Goal: Task Accomplishment & Management: Manage account settings

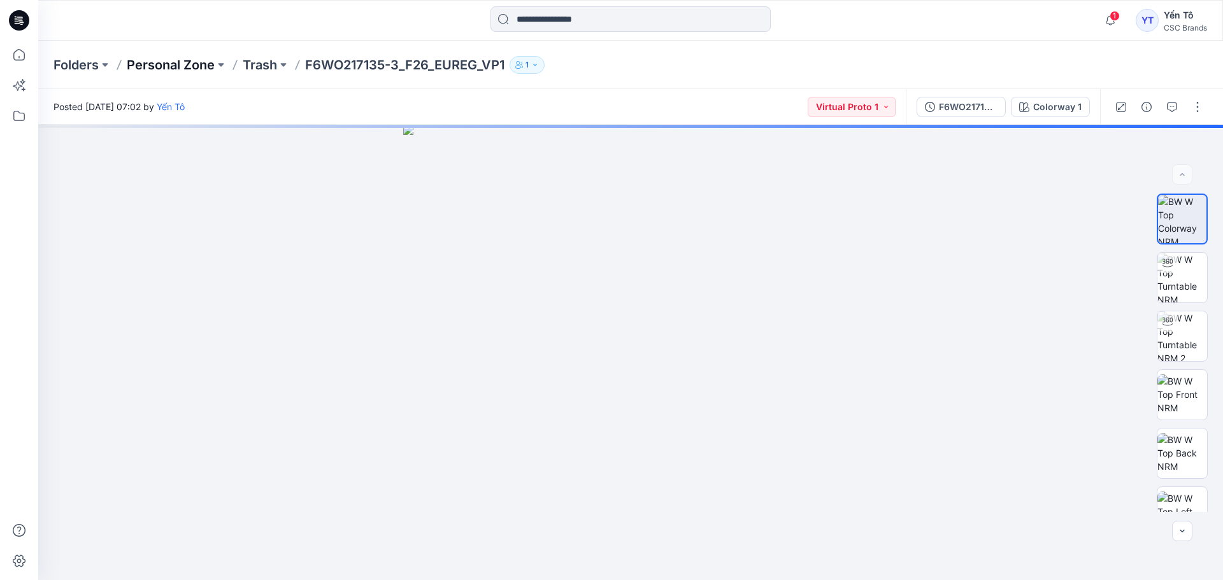
click at [181, 70] on p "Personal Zone" at bounding box center [171, 65] width 88 height 18
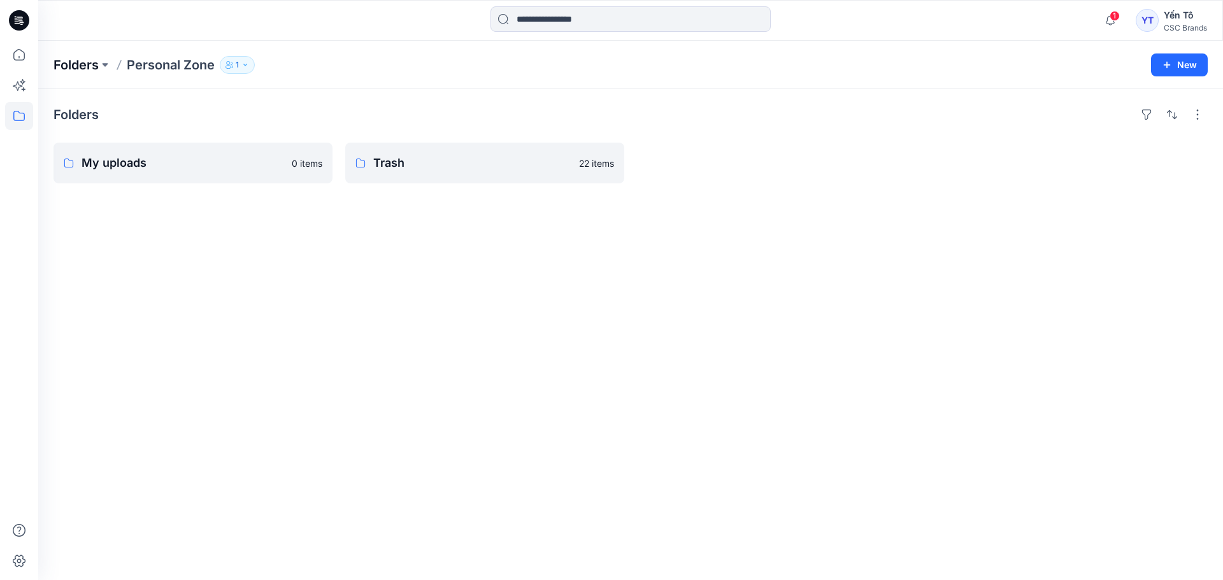
click at [85, 56] on p "Folders" at bounding box center [75, 65] width 45 height 18
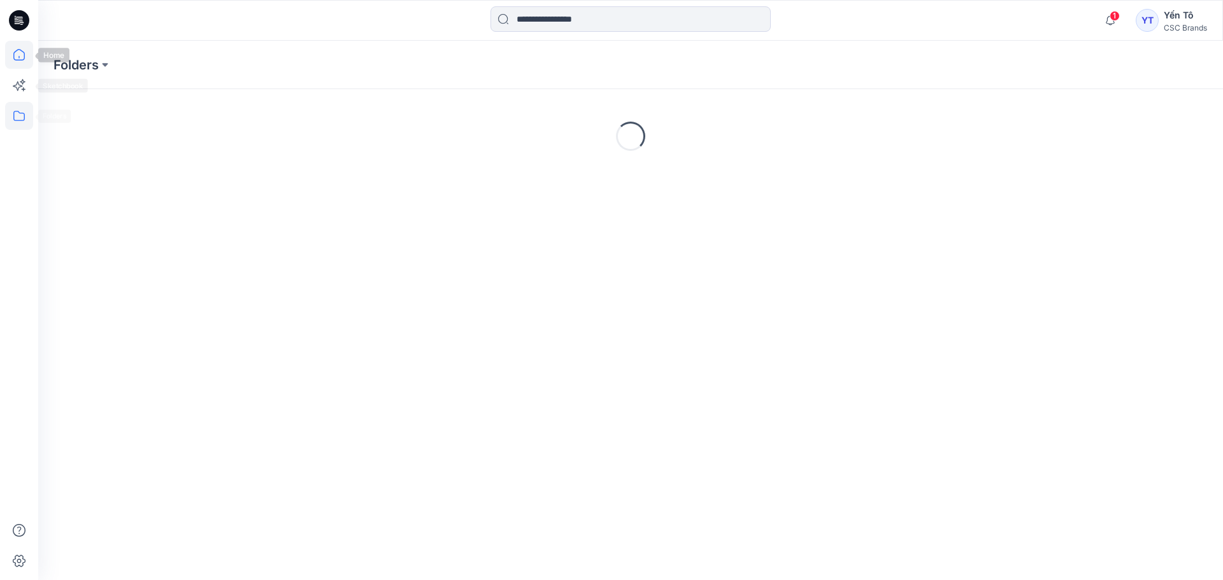
click at [22, 50] on icon at bounding box center [19, 55] width 28 height 28
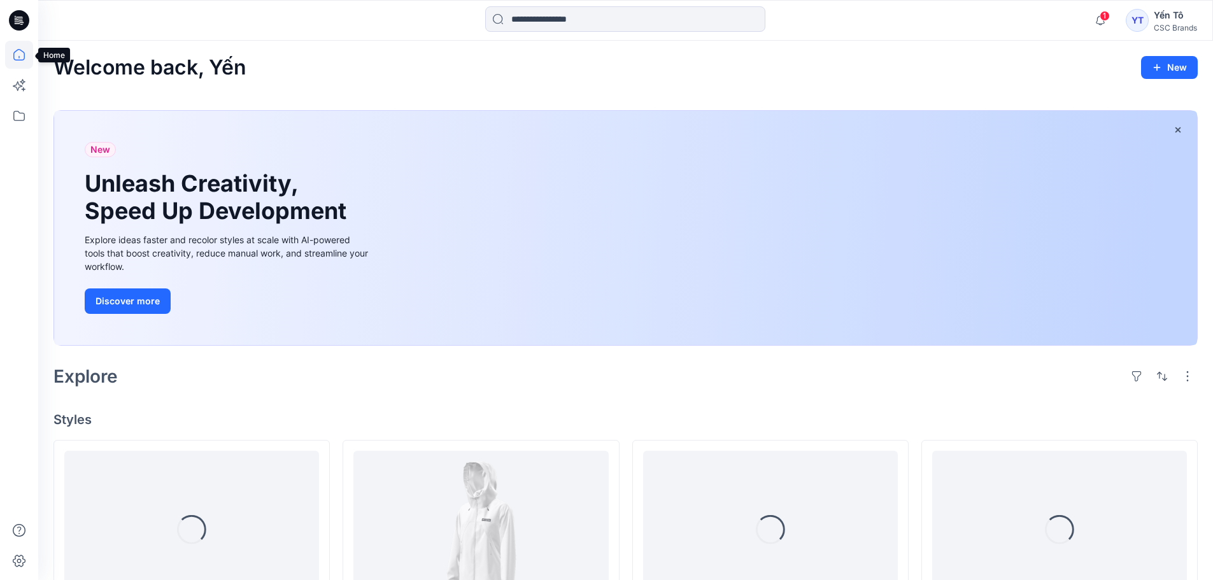
click at [22, 60] on icon at bounding box center [18, 54] width 11 height 11
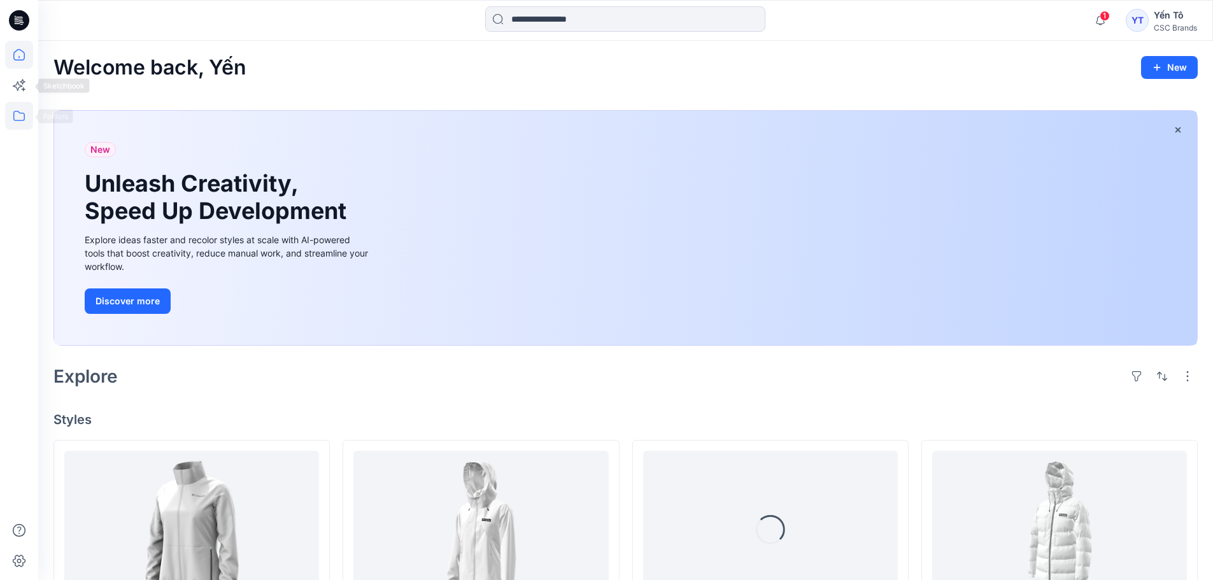
click at [22, 111] on icon at bounding box center [19, 116] width 28 height 28
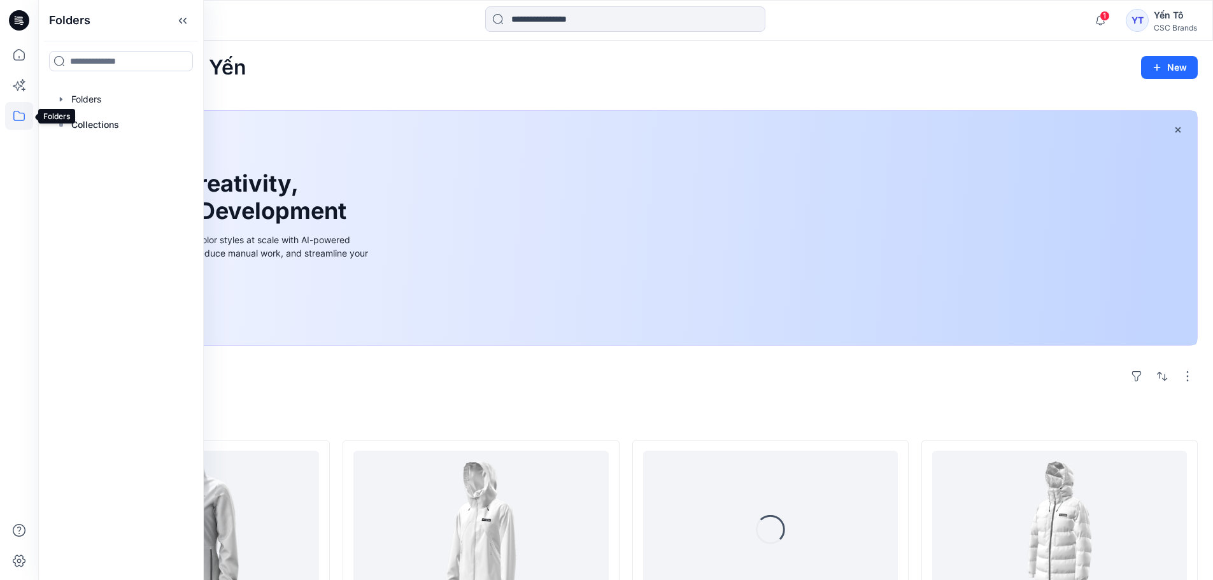
click at [20, 120] on icon at bounding box center [19, 116] width 28 height 28
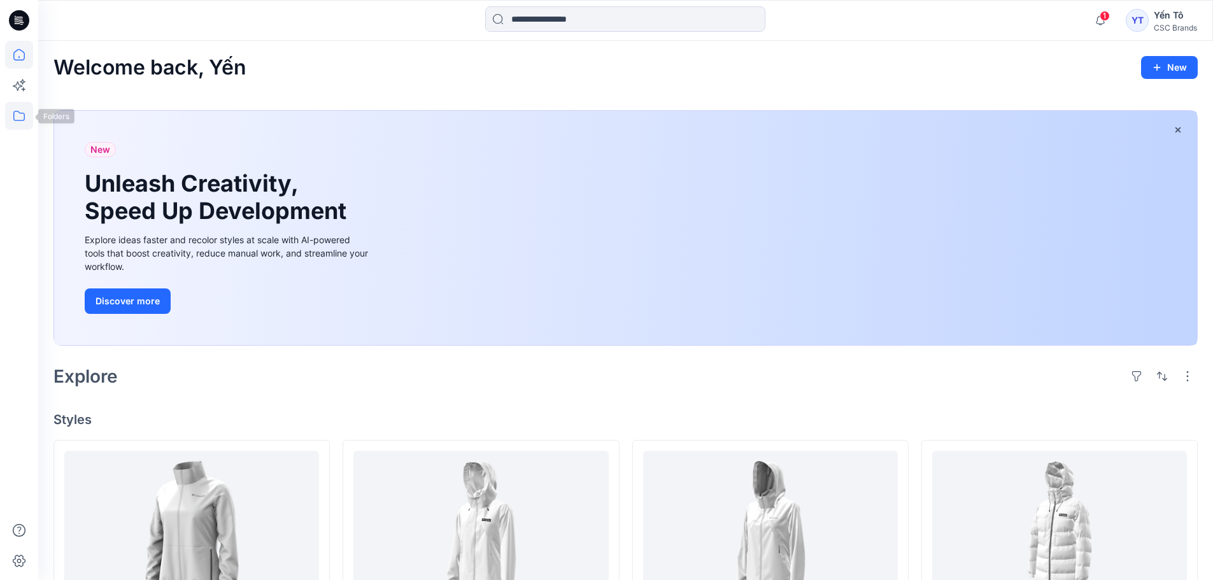
click at [13, 122] on icon at bounding box center [19, 116] width 28 height 28
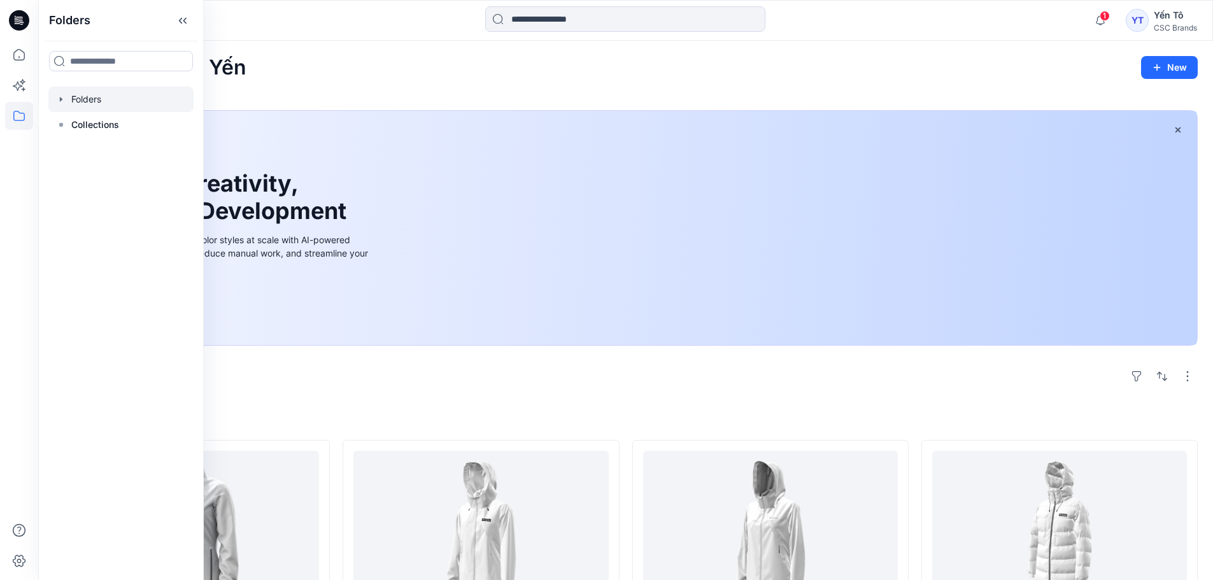
click at [96, 103] on div at bounding box center [120, 99] width 145 height 25
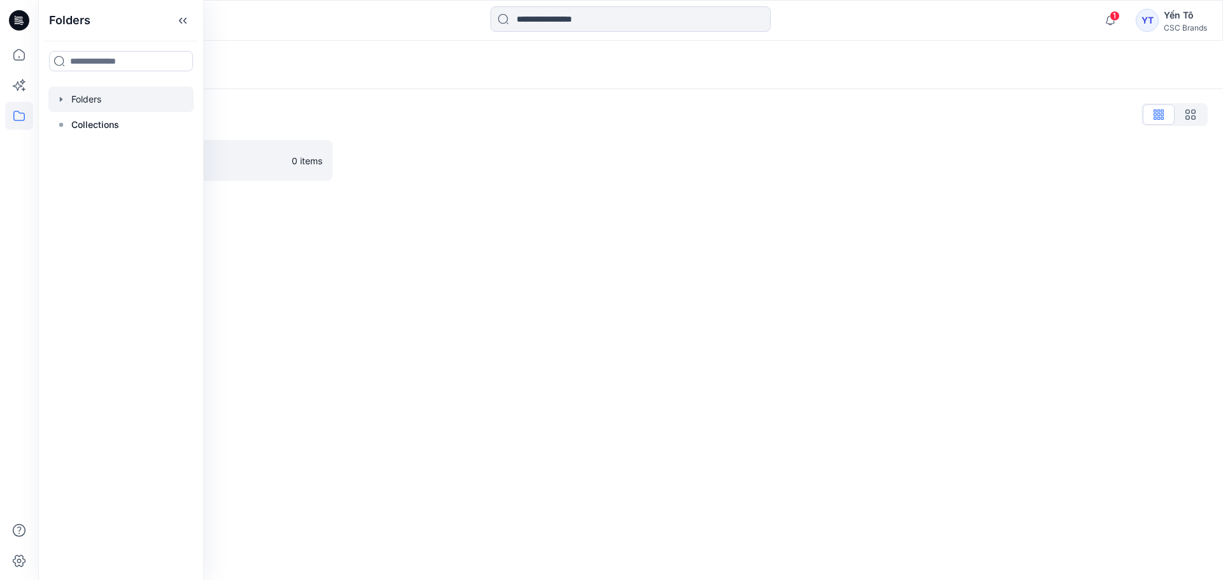
click at [96, 102] on div at bounding box center [120, 99] width 145 height 25
click at [286, 168] on link "FGV_TNG 0 items" at bounding box center [192, 160] width 279 height 41
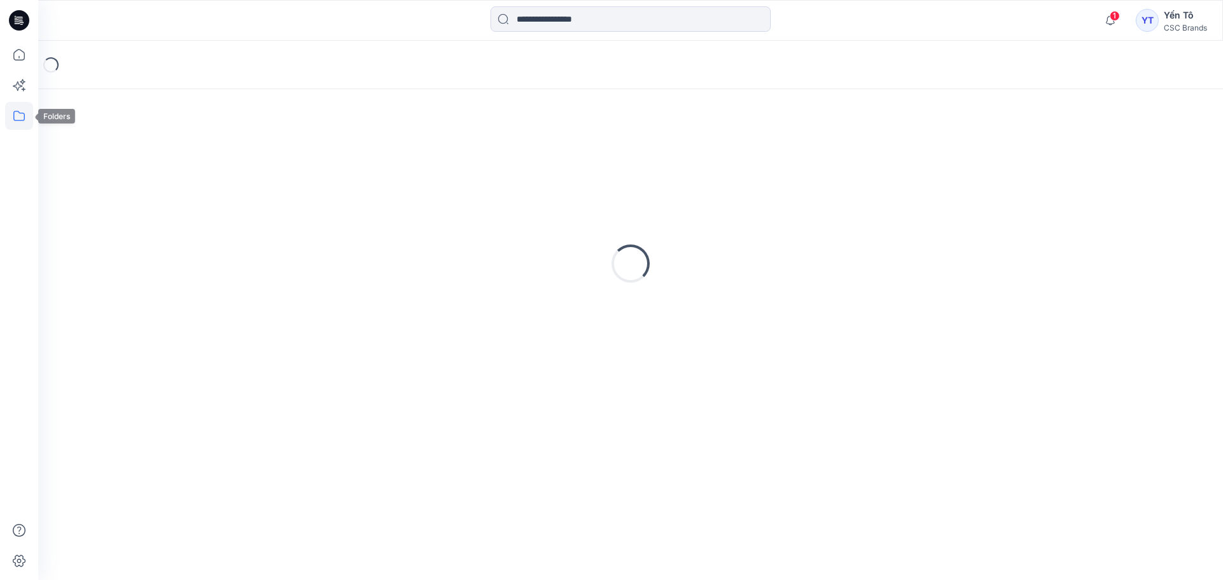
drag, startPoint x: 18, startPoint y: 120, endPoint x: 18, endPoint y: 106, distance: 14.6
click at [18, 120] on icon at bounding box center [18, 116] width 11 height 10
click at [94, 123] on div at bounding box center [120, 124] width 145 height 25
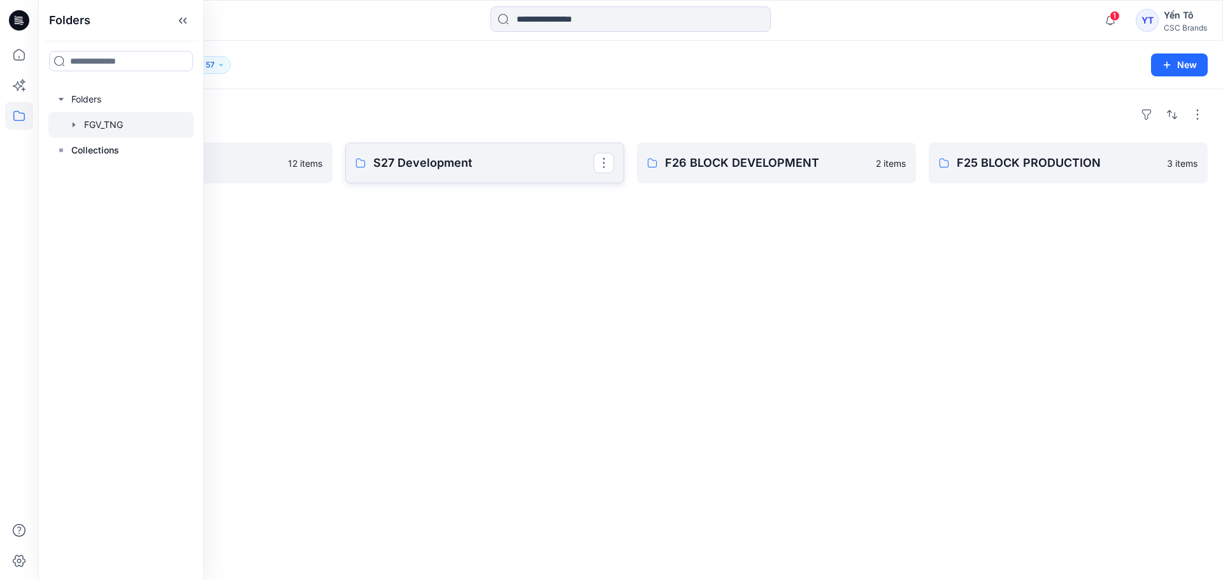
click at [483, 159] on p "S27 Development" at bounding box center [483, 163] width 220 height 18
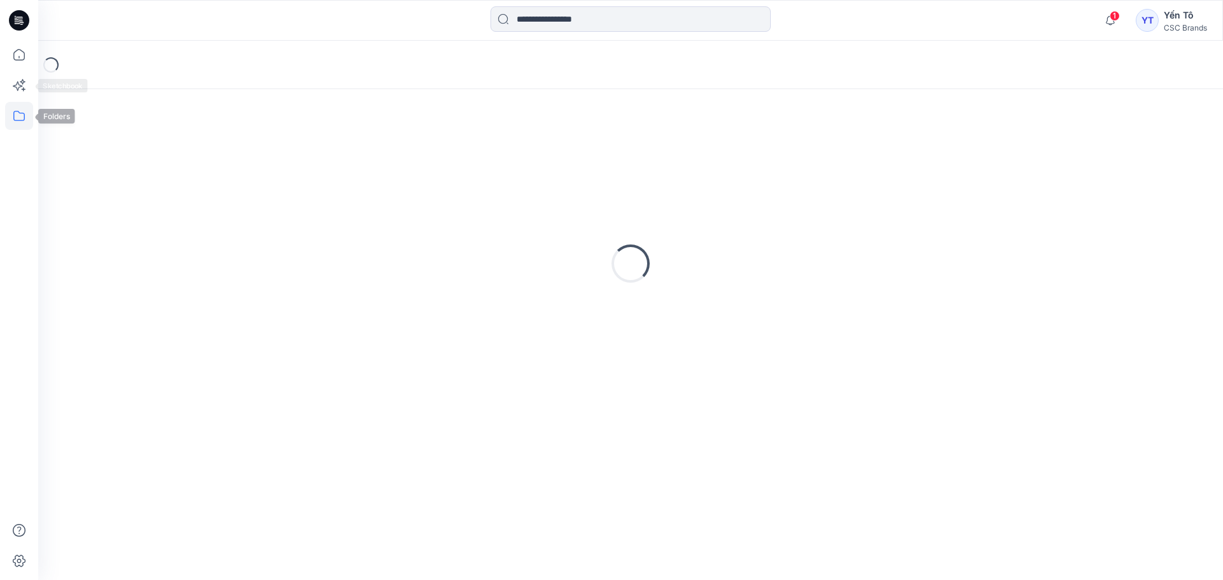
click at [22, 113] on icon at bounding box center [18, 116] width 11 height 10
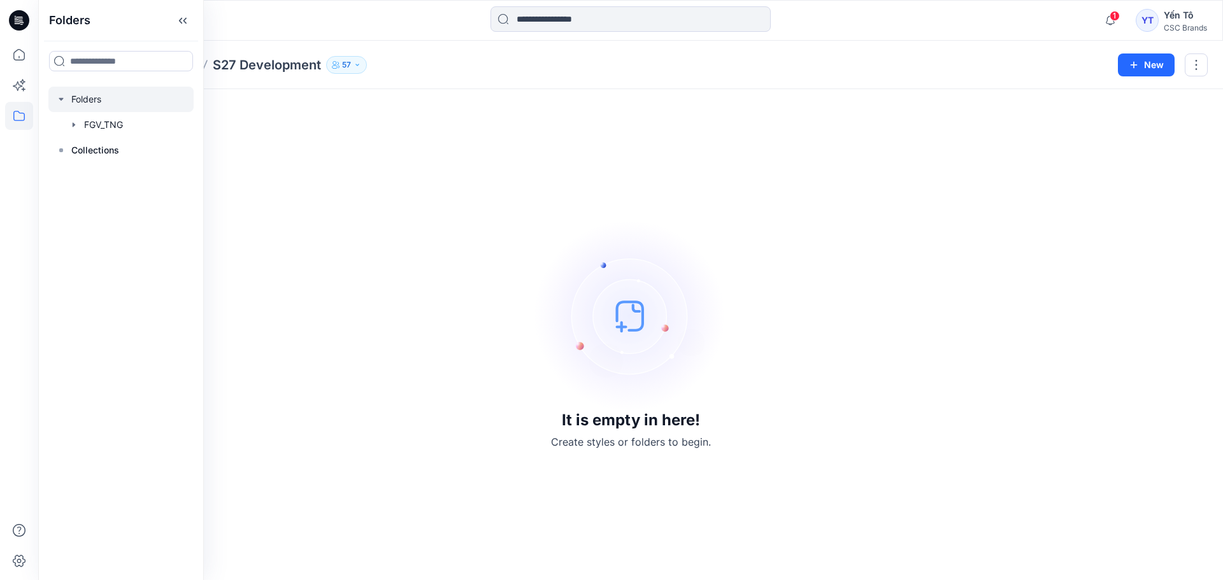
click at [121, 106] on div at bounding box center [120, 99] width 145 height 25
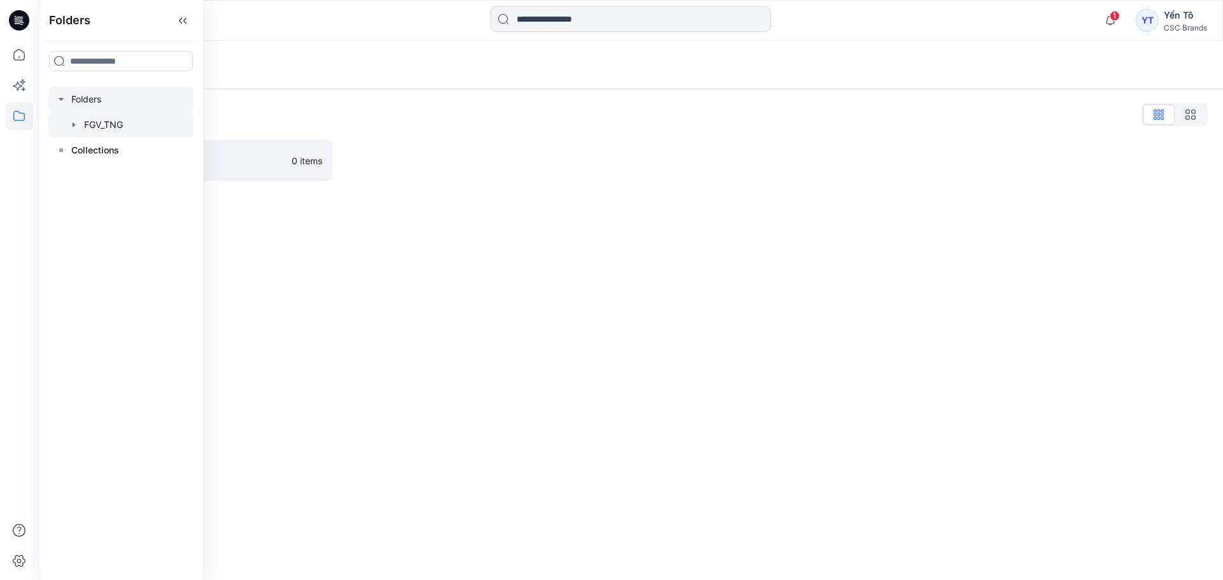
click at [138, 127] on div at bounding box center [120, 124] width 145 height 25
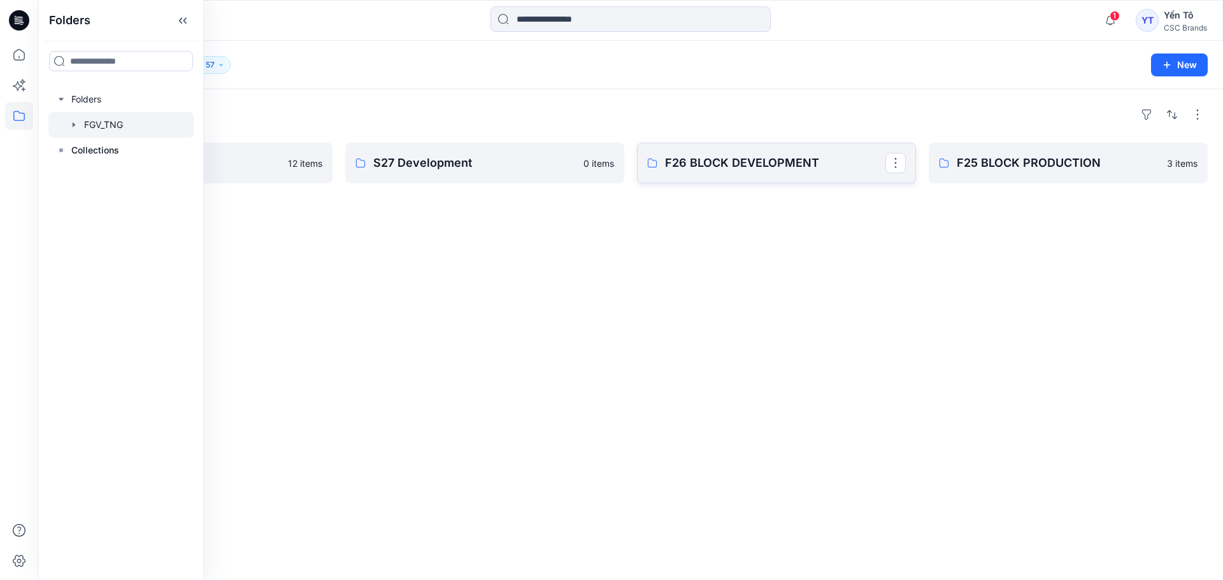
click at [749, 171] on p "F26 BLOCK DEVELOPMENT" at bounding box center [775, 163] width 220 height 18
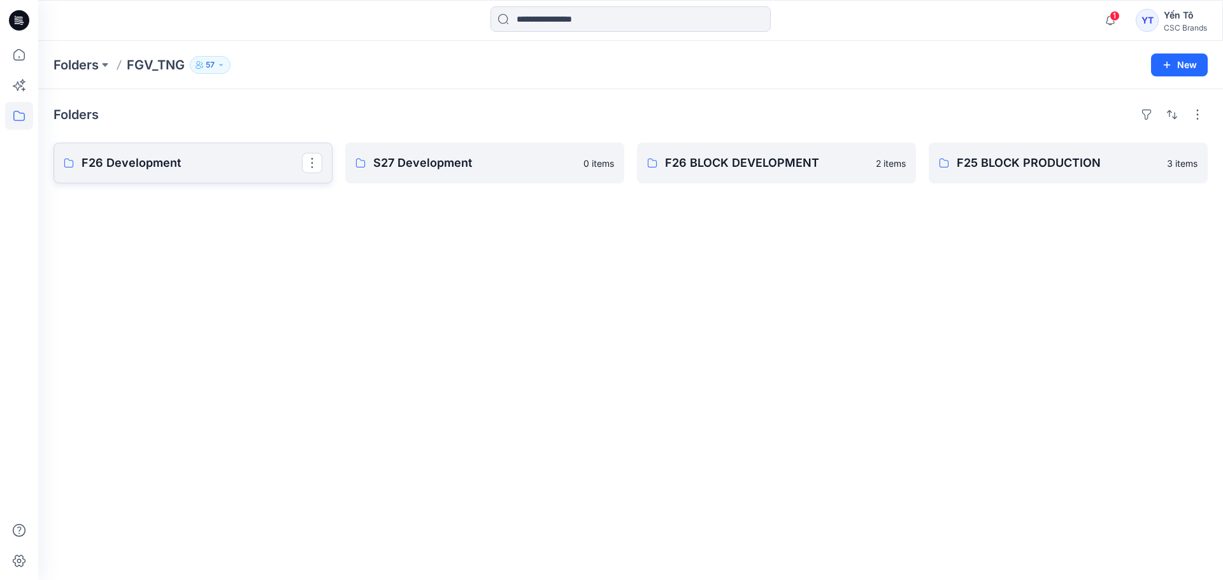
click at [218, 168] on p "F26 Development" at bounding box center [192, 163] width 220 height 18
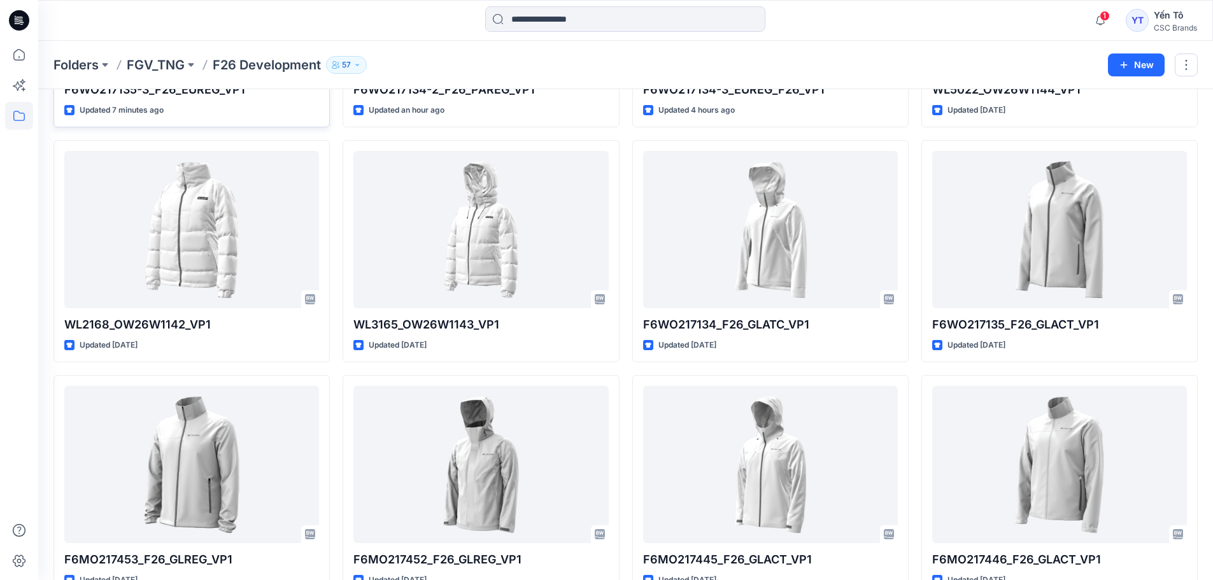
scroll to position [255, 0]
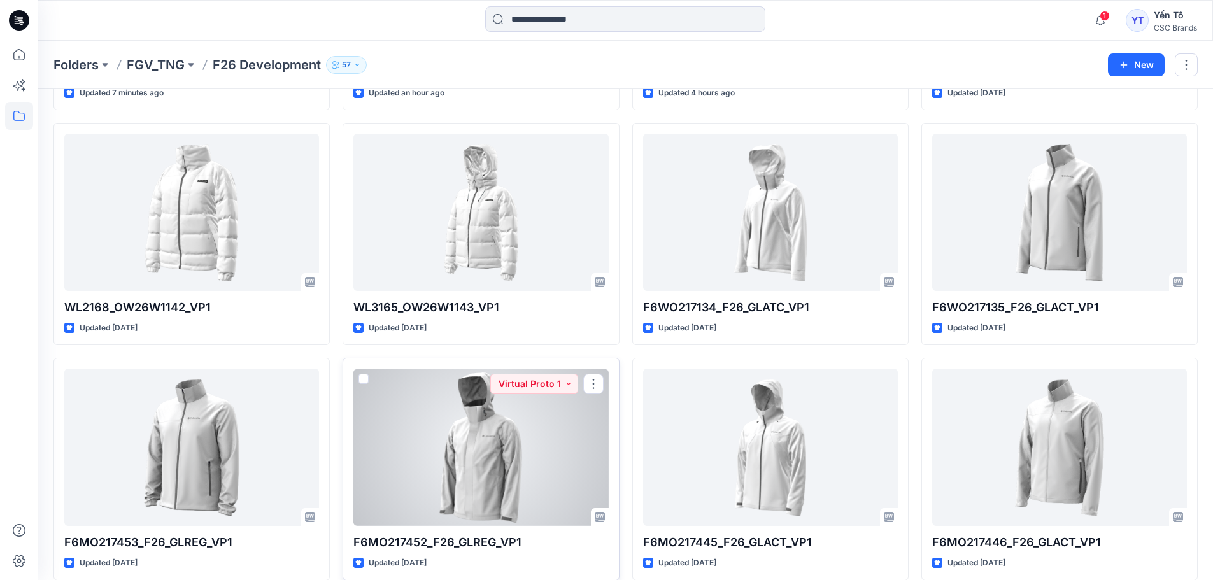
click at [456, 465] on div at bounding box center [480, 447] width 255 height 157
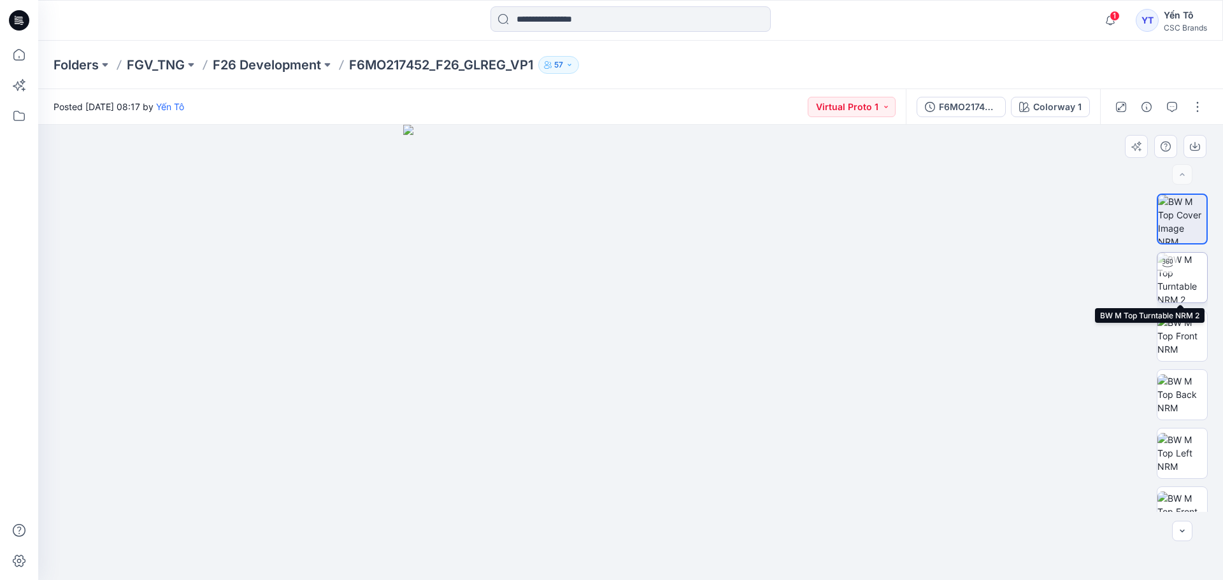
click at [1174, 273] on img at bounding box center [1182, 278] width 50 height 50
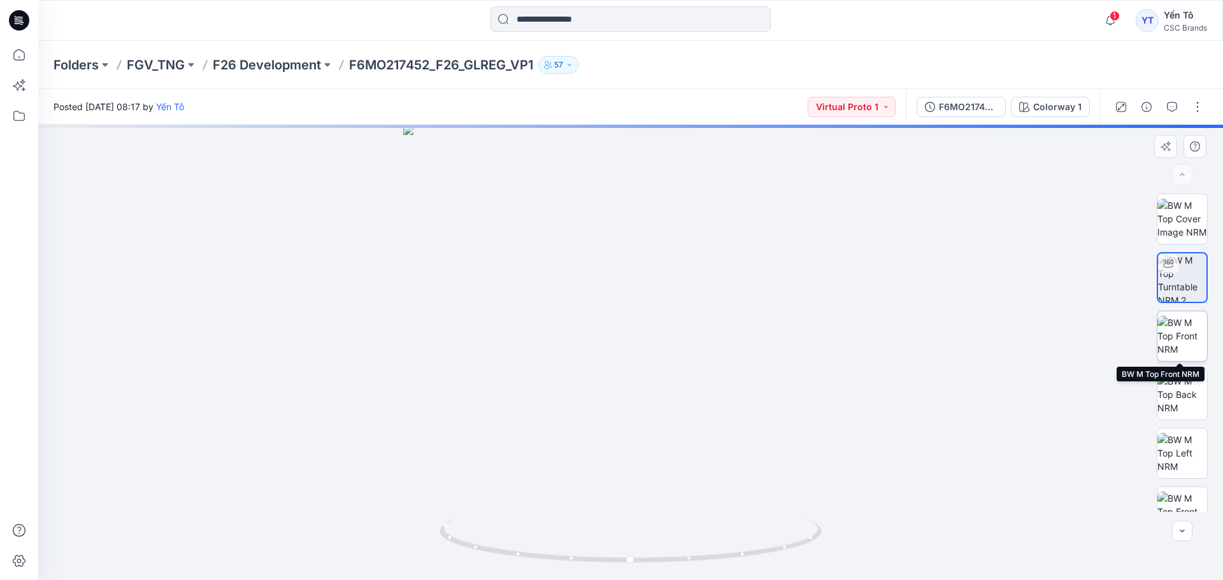
click at [1185, 341] on img at bounding box center [1182, 336] width 50 height 40
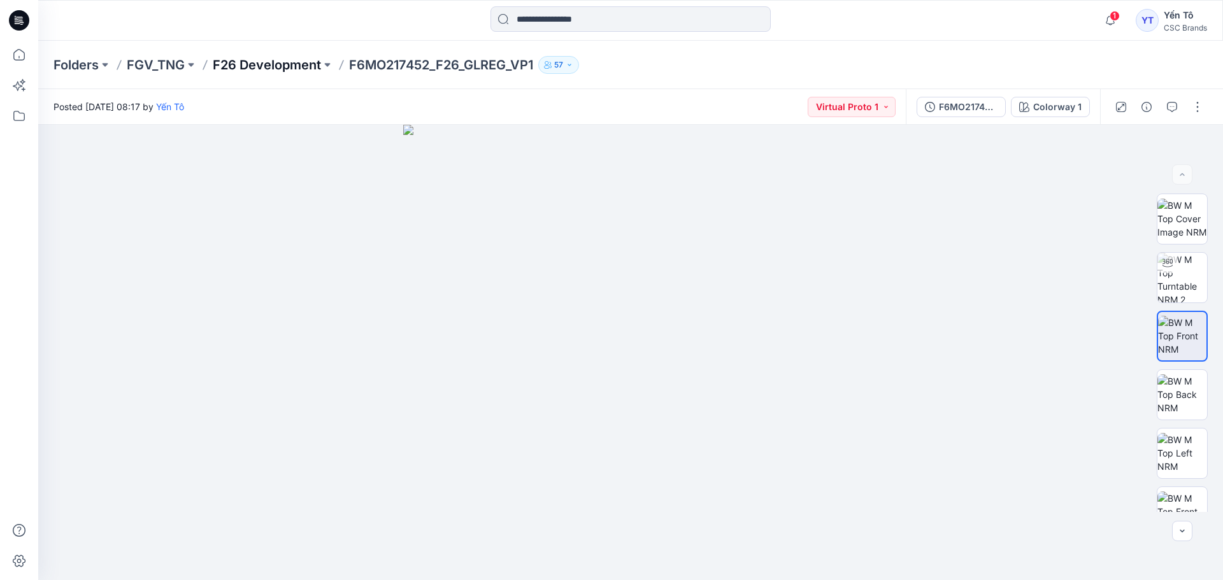
click at [306, 65] on p "F26 Development" at bounding box center [267, 65] width 108 height 18
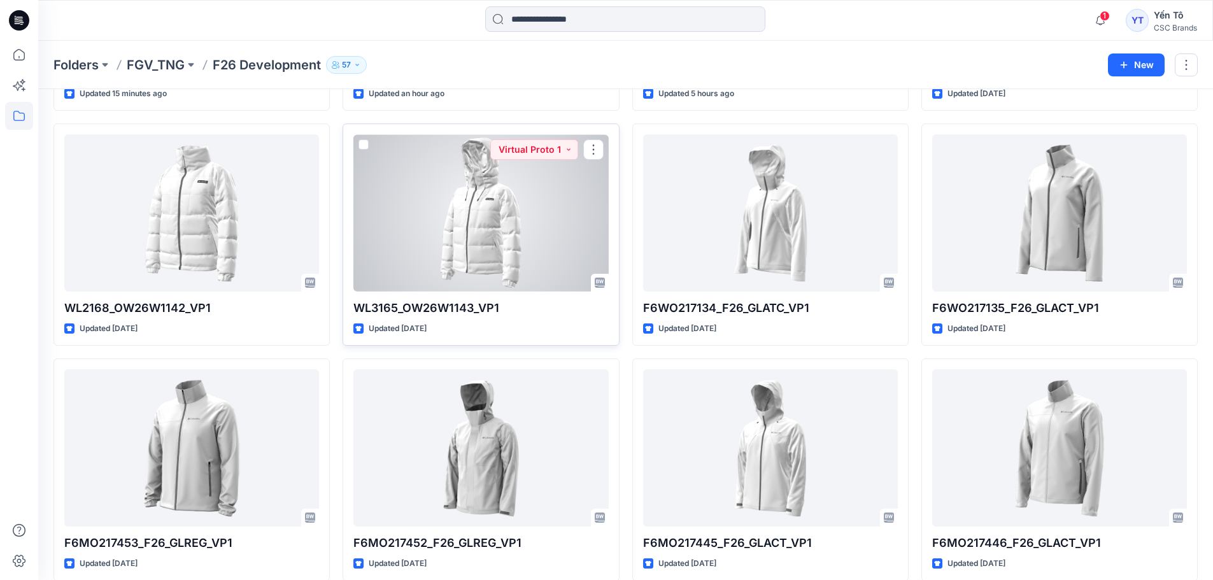
scroll to position [255, 0]
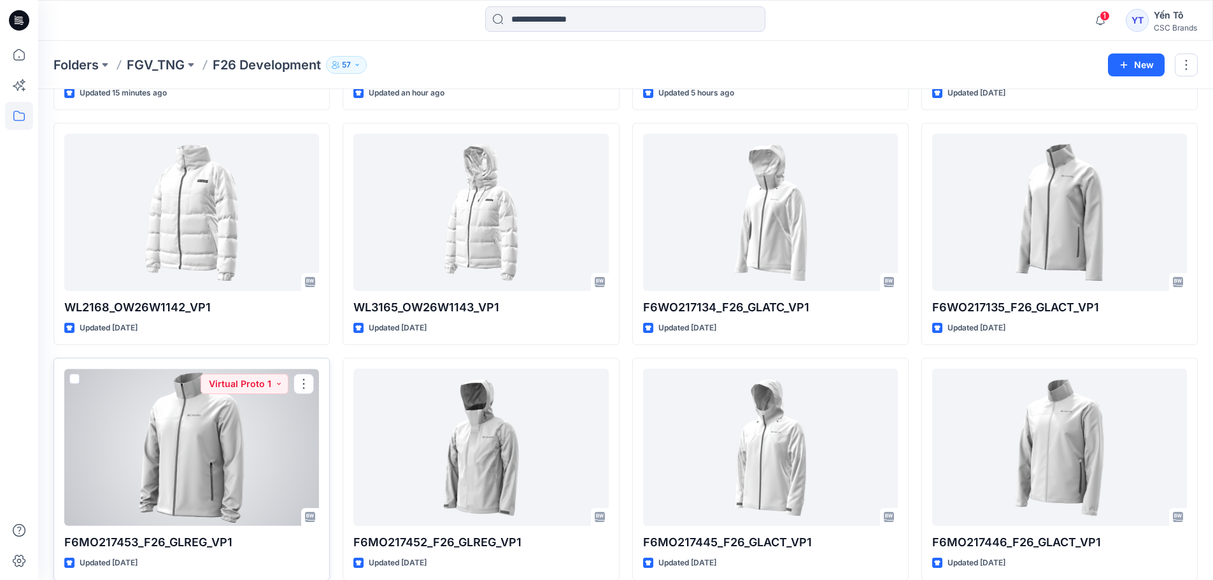
click at [209, 446] on div at bounding box center [191, 447] width 255 height 157
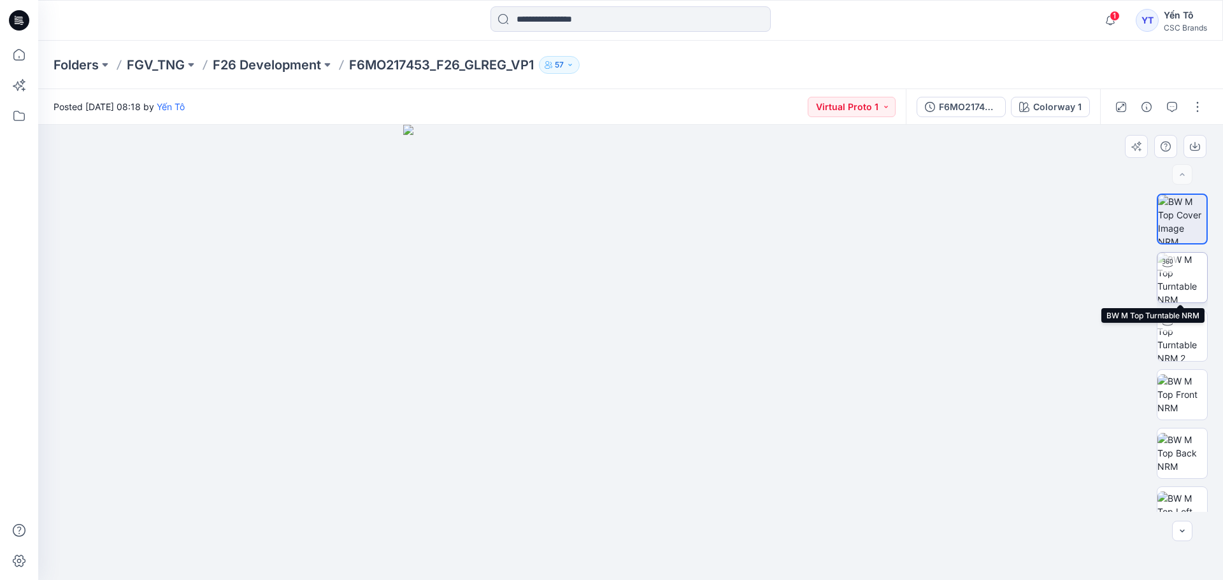
click at [1186, 266] on img at bounding box center [1182, 278] width 50 height 50
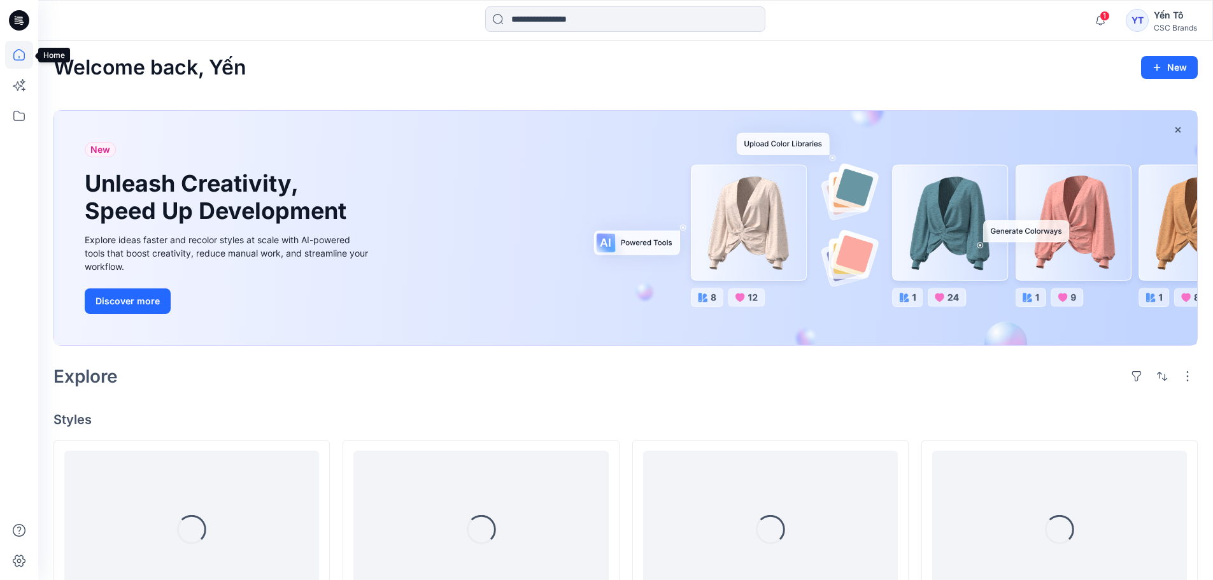
click at [16, 61] on icon at bounding box center [19, 55] width 28 height 28
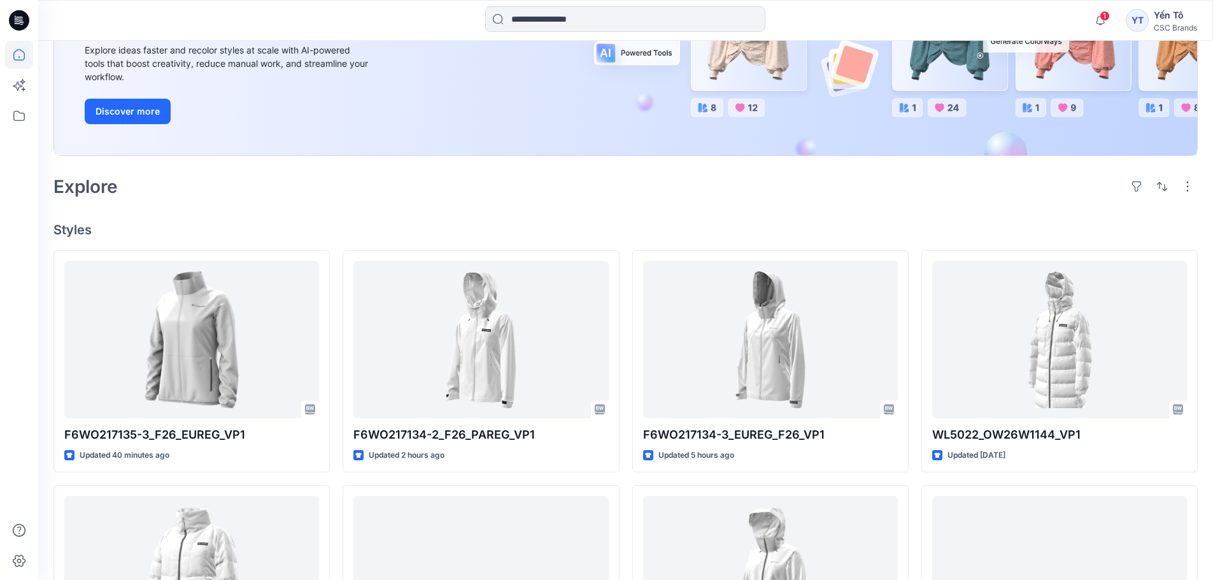
scroll to position [191, 0]
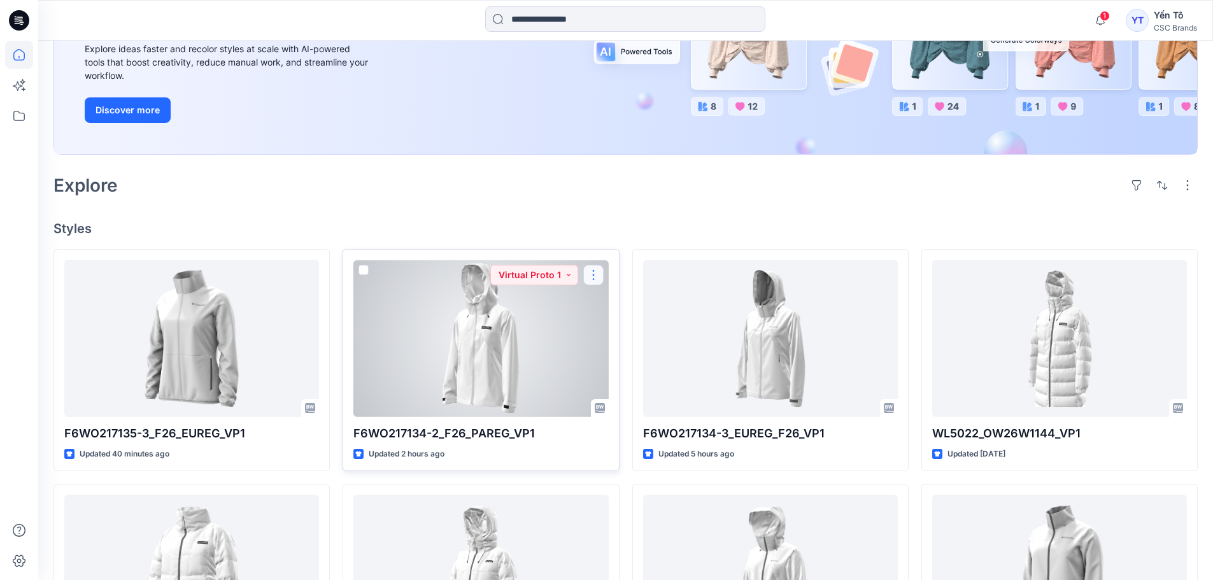
click at [589, 280] on button "button" at bounding box center [593, 275] width 20 height 20
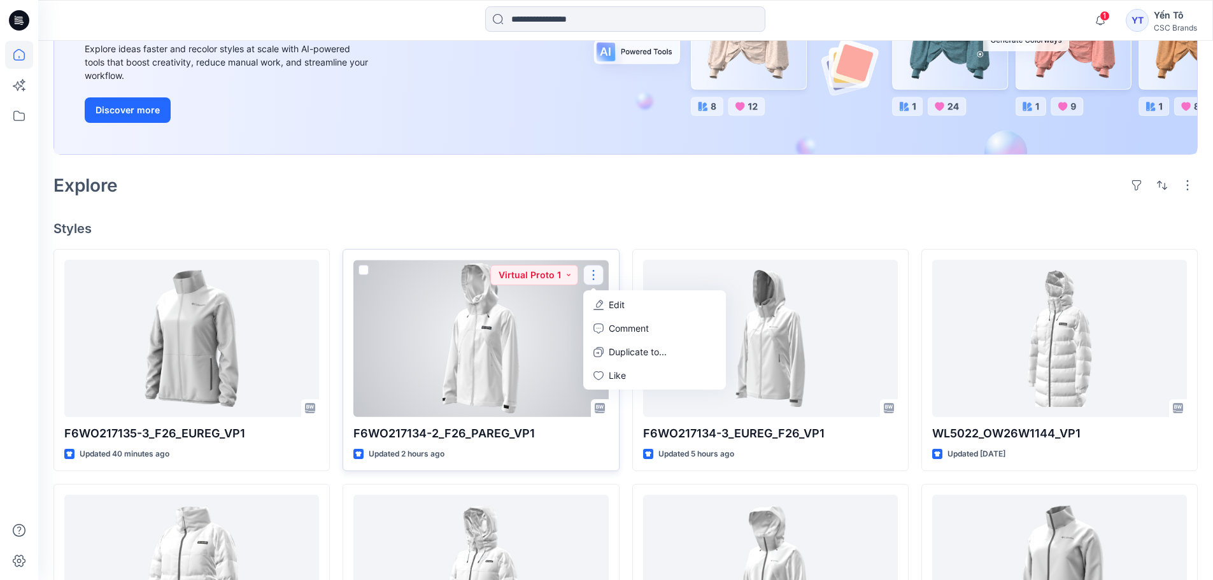
click at [615, 302] on p "Edit" at bounding box center [617, 304] width 16 height 13
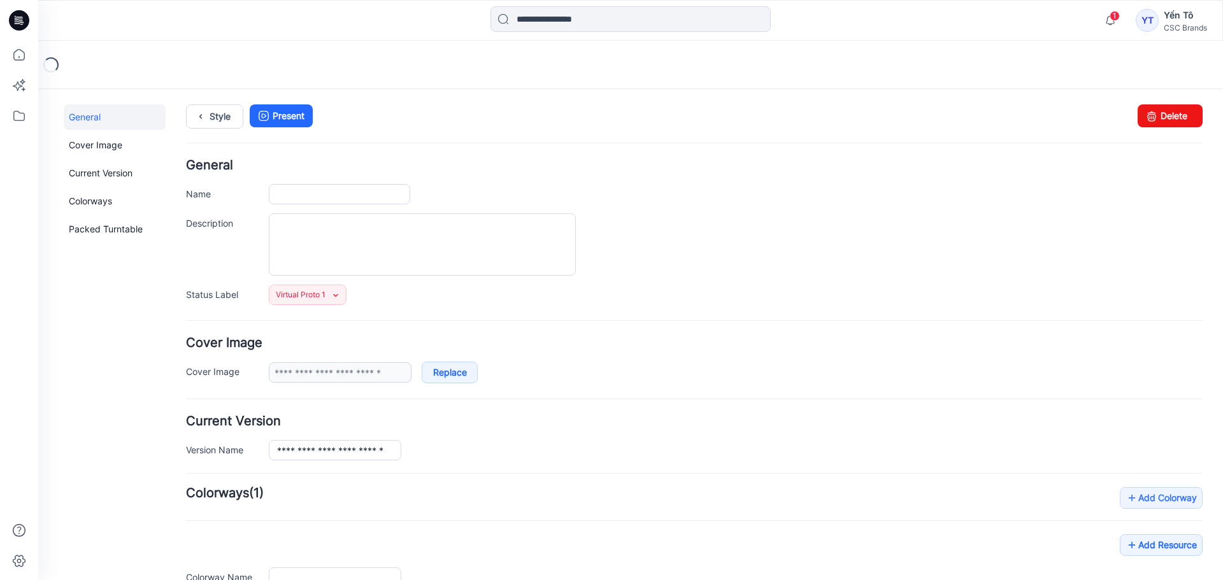
type input "**********"
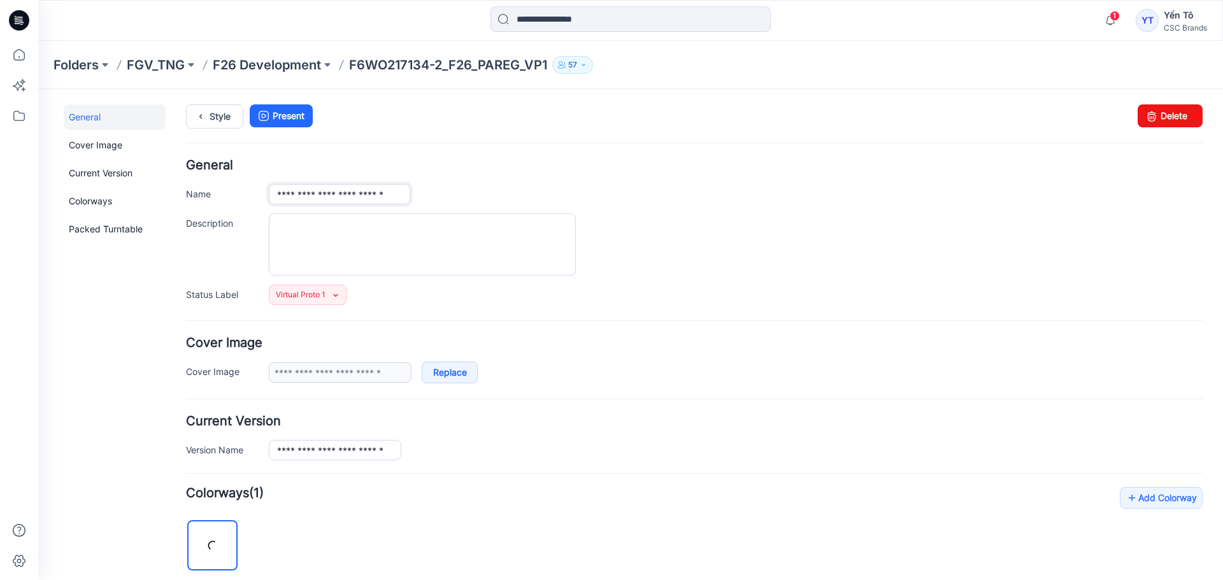
click at [374, 195] on input "**********" at bounding box center [339, 194] width 141 height 20
type input "**********"
click at [692, 159] on div "Style Present Changes Saved Delete" at bounding box center [694, 131] width 1016 height 55
click at [283, 59] on p "F26 Development" at bounding box center [267, 65] width 108 height 18
